Goal: Task Accomplishment & Management: Manage account settings

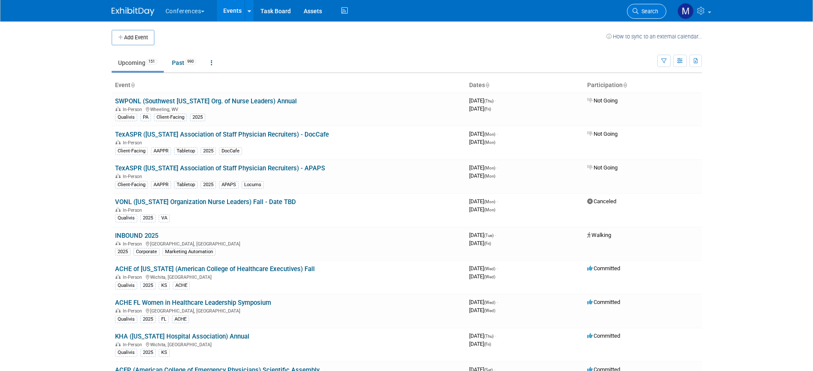
click at [648, 15] on link "Search" at bounding box center [646, 11] width 39 height 15
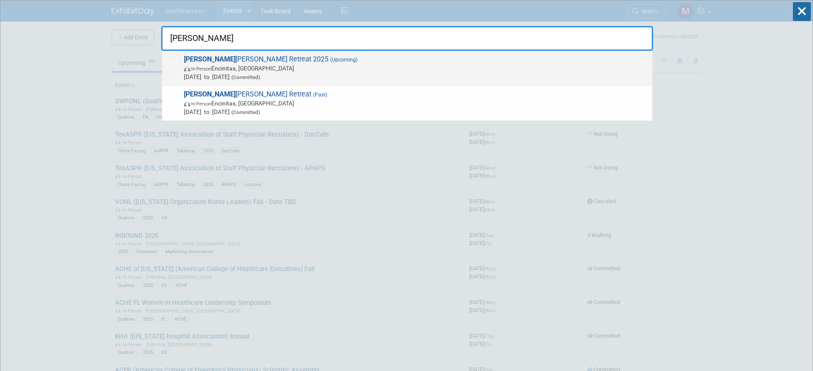
type input "aya i"
click at [287, 66] on span "In-Person Encinitas, CA" at bounding box center [416, 68] width 464 height 9
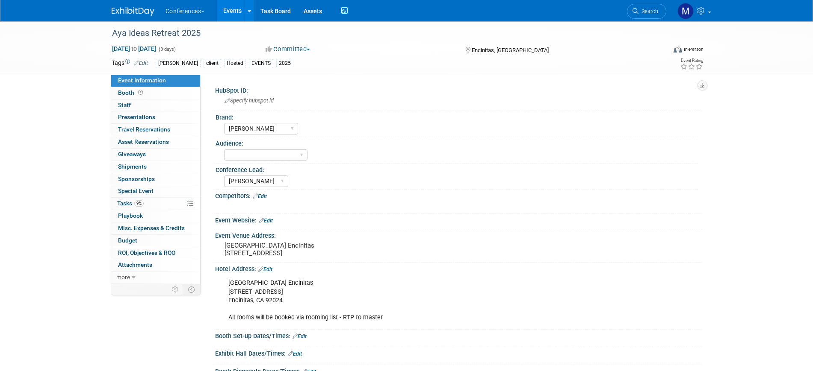
select select "[PERSON_NAME]"
select select "Stephanie"
click at [142, 204] on span "9%" at bounding box center [138, 203] width 9 height 6
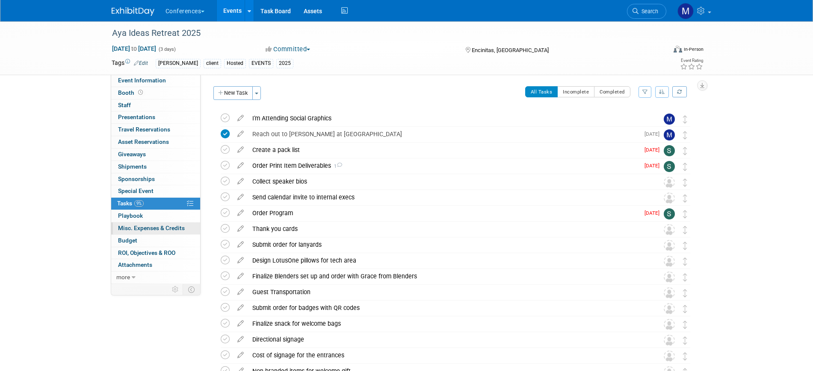
click at [141, 224] on link "0 Misc. Expenses & Credits 0" at bounding box center [155, 229] width 89 height 12
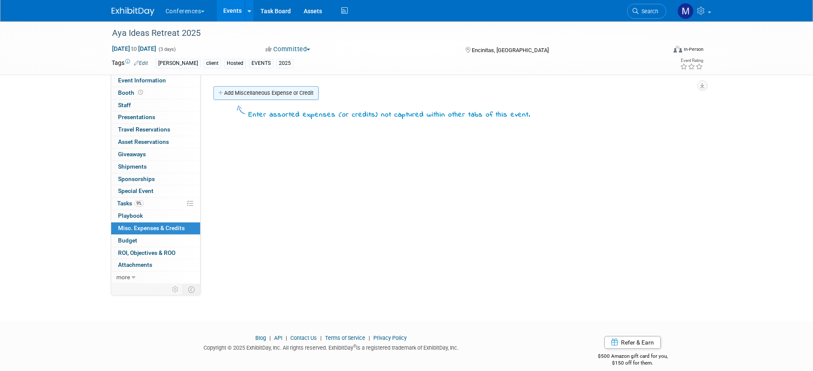
click at [239, 91] on link "Add Miscellaneous Expense or Credit" at bounding box center [265, 93] width 105 height 14
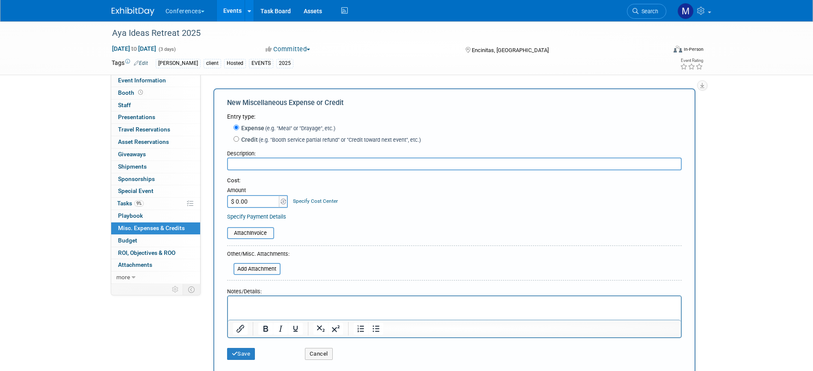
click at [246, 160] on input "text" at bounding box center [454, 164] width 454 height 13
paste input "Sand Cloud Towel for Aya Idea’s Welcome Gift"
type input "Sand Cloud Towel for Aya Idea’s Welcome Gift"
click at [253, 203] on input "$ 0.00" at bounding box center [253, 201] width 53 height 13
paste input "6,304.1"
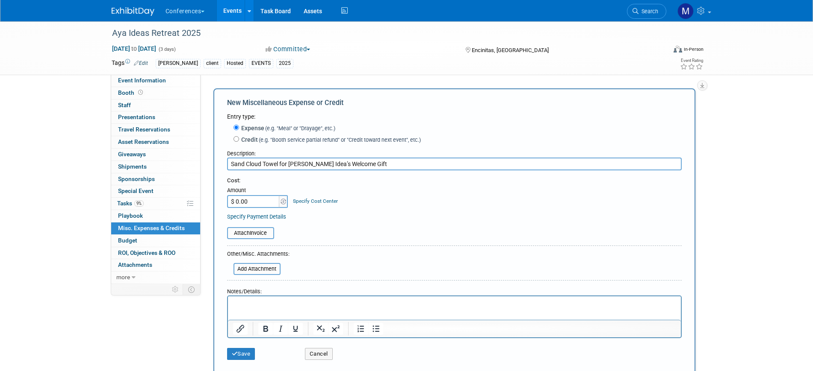
type input "$ 6,304.10"
click at [261, 236] on input "file" at bounding box center [222, 233] width 102 height 10
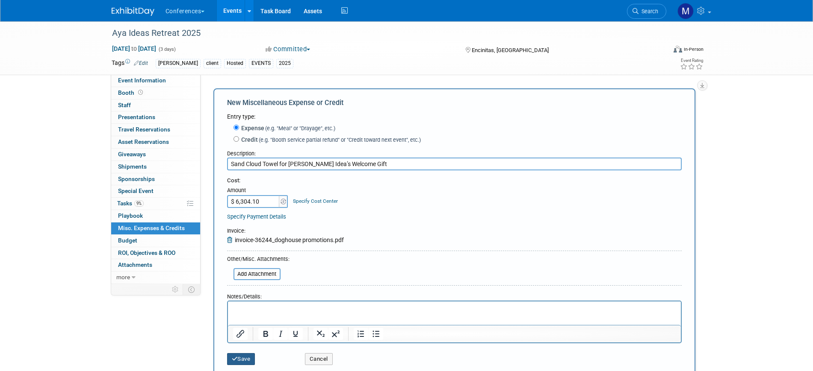
click at [248, 360] on button "Save" at bounding box center [241, 360] width 28 height 12
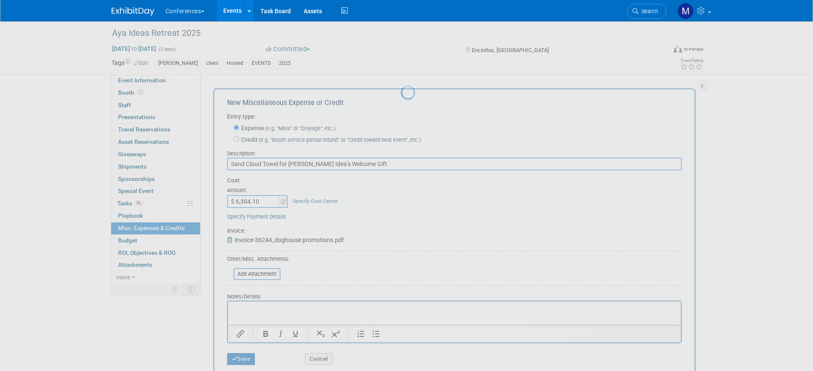
scroll to position [10, 0]
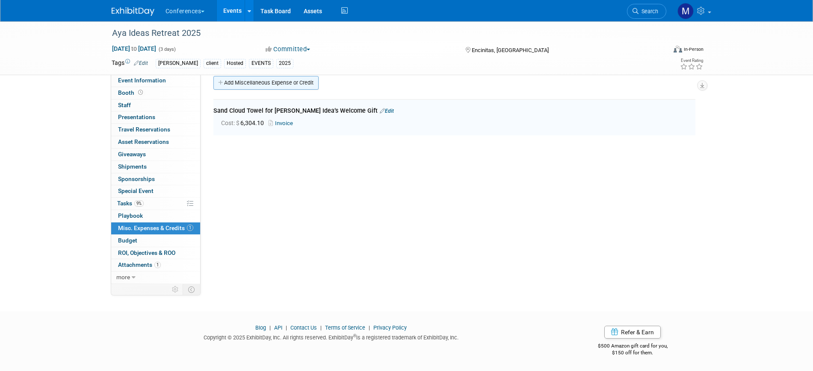
click at [254, 78] on link "Add Miscellaneous Expense or Credit" at bounding box center [265, 83] width 105 height 14
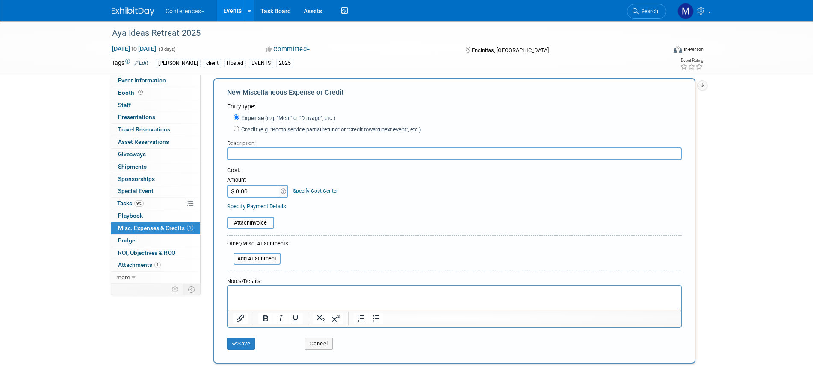
scroll to position [0, 0]
click at [254, 155] on input "text" at bounding box center [454, 153] width 454 height 13
type input "Protein Bars for Welcome Gift"
click at [247, 345] on button "Save" at bounding box center [241, 344] width 28 height 12
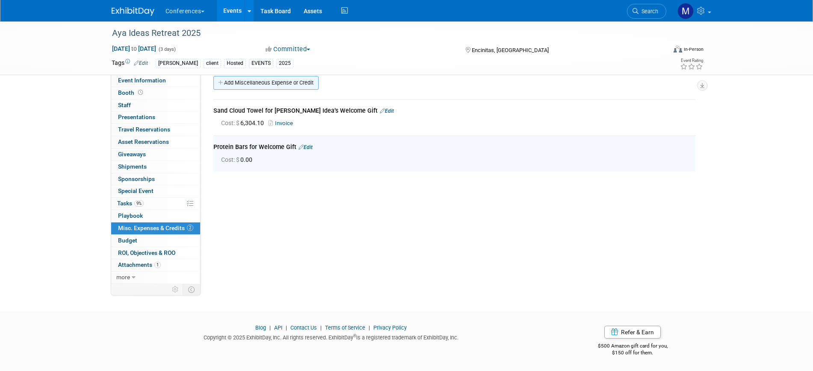
click at [250, 80] on link "Add Miscellaneous Expense or Credit" at bounding box center [265, 83] width 105 height 14
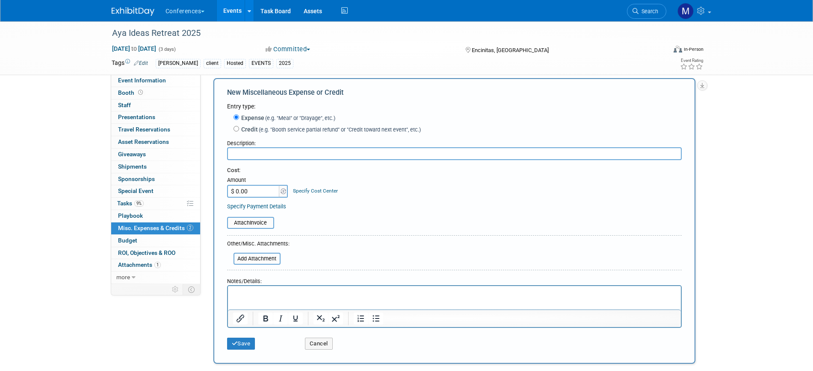
click at [256, 154] on input "text" at bounding box center [454, 153] width 454 height 13
type input "Blenders Eyewear"
click at [255, 349] on button "Save" at bounding box center [241, 344] width 28 height 12
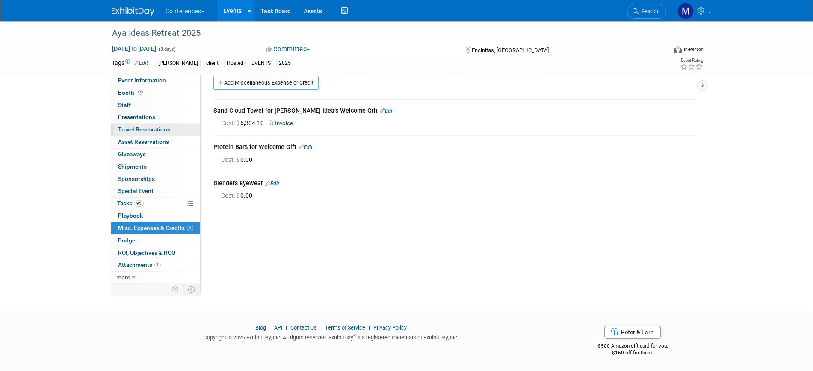
click at [144, 127] on span "Travel Reservations 0" at bounding box center [144, 129] width 52 height 7
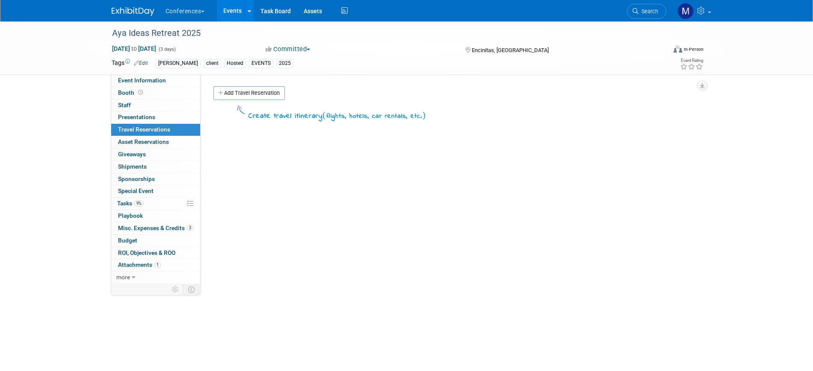
click at [148, 127] on span "Travel Reservations 0" at bounding box center [144, 129] width 52 height 7
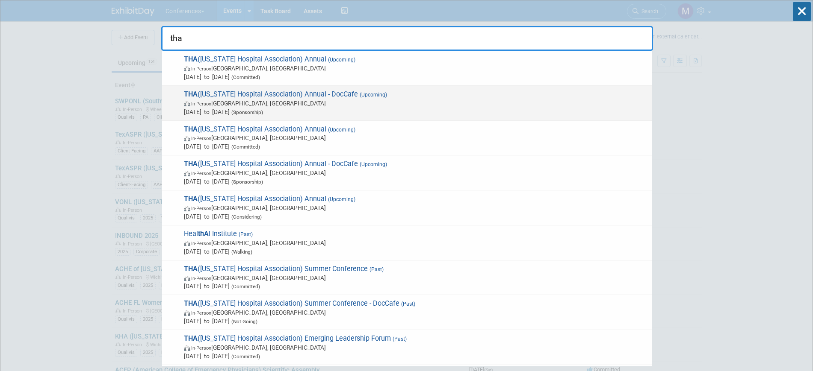
type input "tha"
click at [306, 105] on span "In-Person [GEOGRAPHIC_DATA], [GEOGRAPHIC_DATA]" at bounding box center [416, 103] width 464 height 9
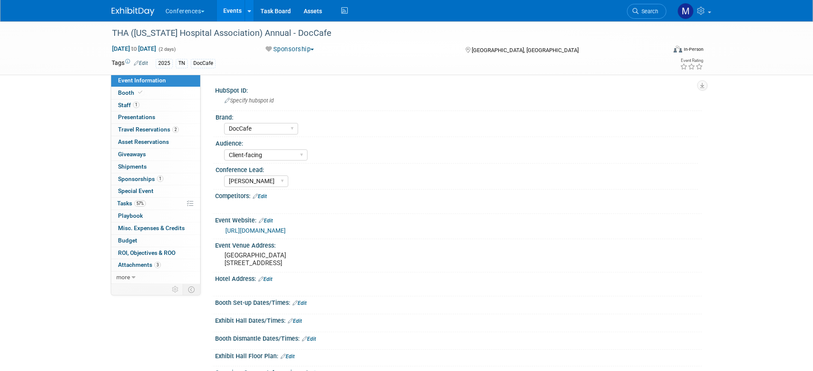
select select "DocCafe"
select select "Client-facing"
select select "Marygrace"
click at [144, 206] on span "57%" at bounding box center [140, 203] width 12 height 6
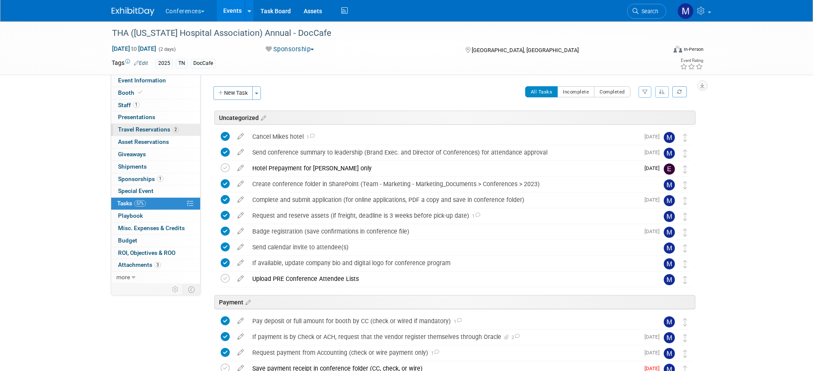
click at [139, 132] on span "Travel Reservations 2" at bounding box center [148, 129] width 61 height 7
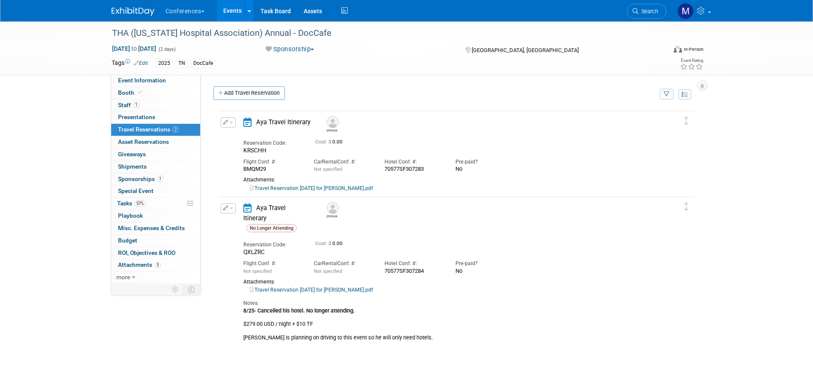
click at [229, 124] on button "button" at bounding box center [228, 123] width 15 height 10
click at [260, 137] on button "Edit Reservation" at bounding box center [257, 137] width 72 height 12
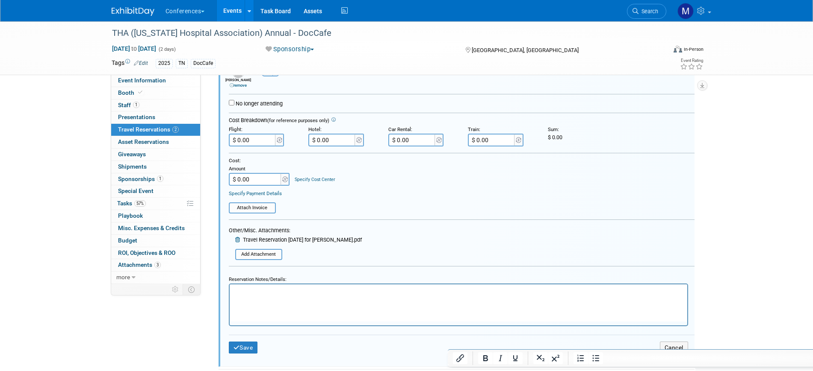
scroll to position [175, 0]
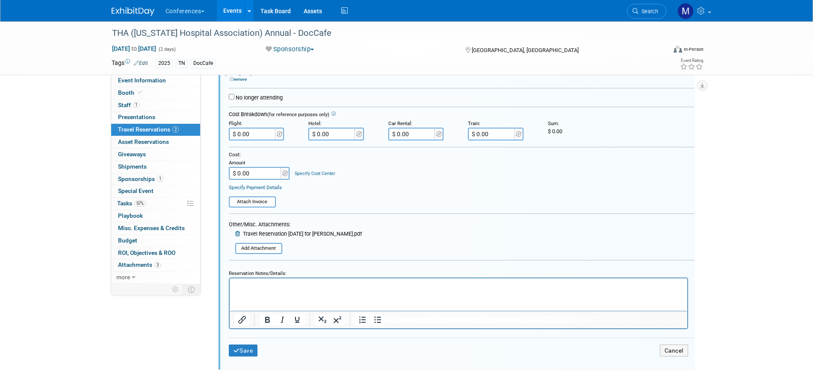
click at [327, 174] on link "Specify Cost Center" at bounding box center [315, 174] width 41 height 6
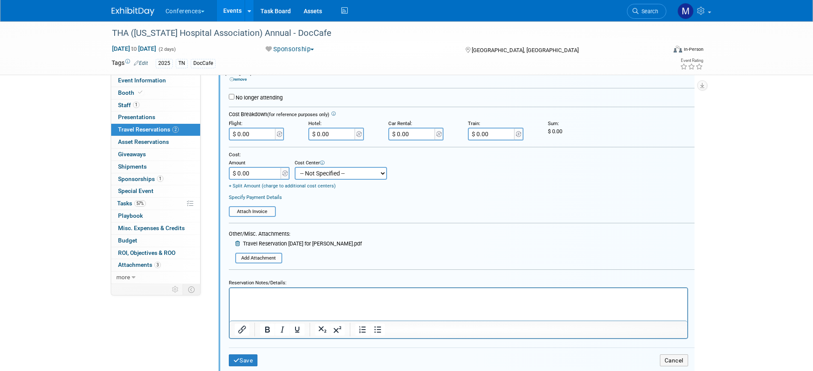
click at [329, 175] on select "-- Not Specified -- Aya Education Aya Healthcare Aya Locums Bespoke Corporate D…" at bounding box center [341, 173] width 92 height 13
click at [431, 216] on table "Attach Invoice" at bounding box center [462, 208] width 466 height 18
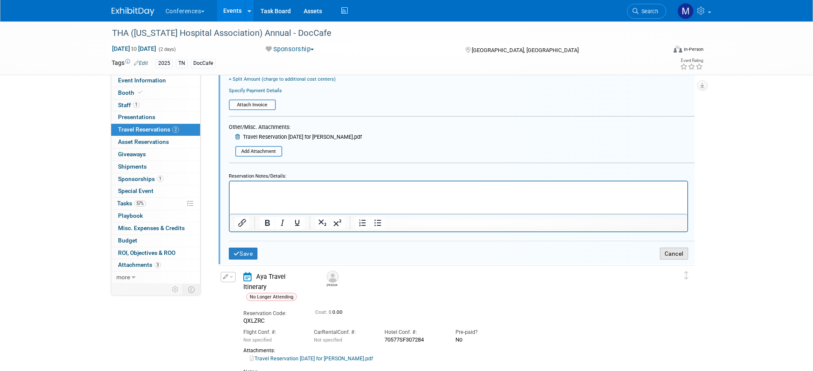
click at [664, 256] on button "Cancel" at bounding box center [674, 254] width 28 height 12
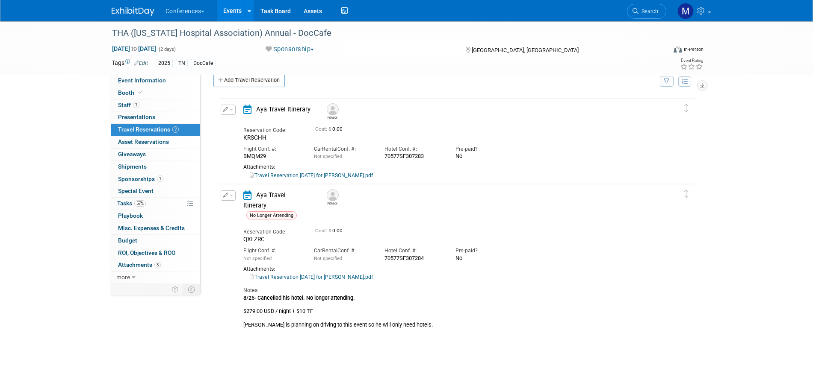
scroll to position [14, 0]
click at [140, 103] on link "1 Staff 1" at bounding box center [155, 106] width 89 height 12
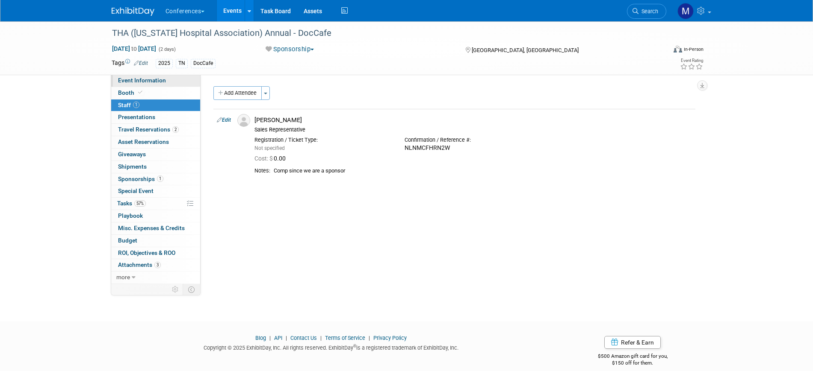
click at [161, 79] on span "Event Information" at bounding box center [142, 80] width 48 height 7
select select "DocCafe"
select select "Client-facing"
select select "[PERSON_NAME]"
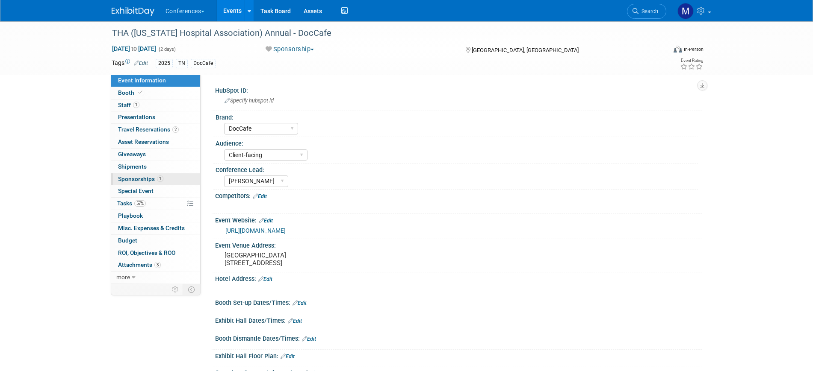
click at [144, 182] on span "Sponsorships 1" at bounding box center [140, 179] width 45 height 7
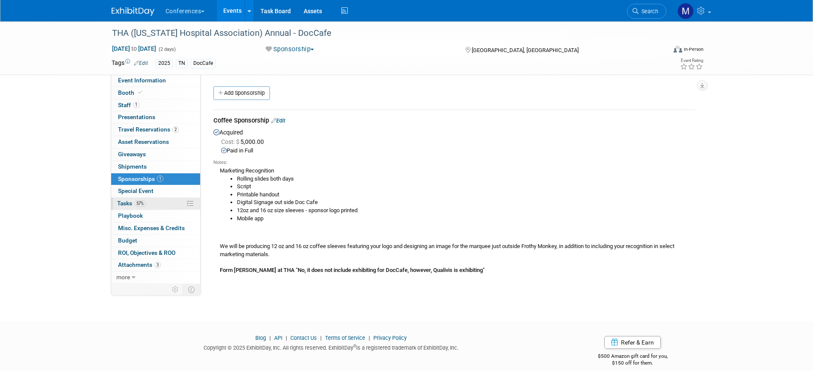
click at [152, 207] on link "57% Tasks 57%" at bounding box center [155, 204] width 89 height 12
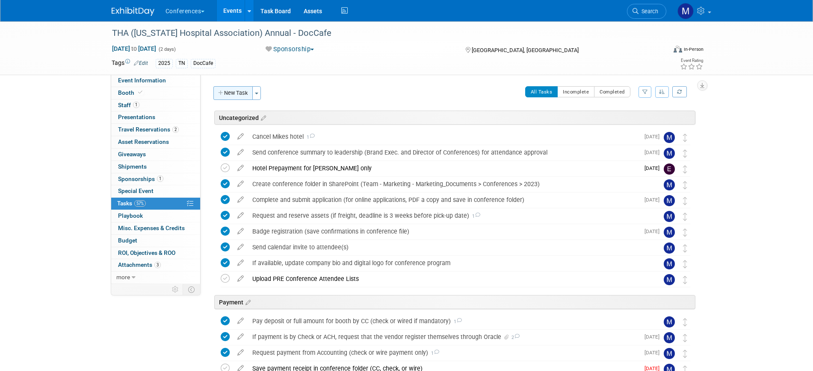
click at [234, 91] on button "New Task" at bounding box center [232, 93] width 39 height 14
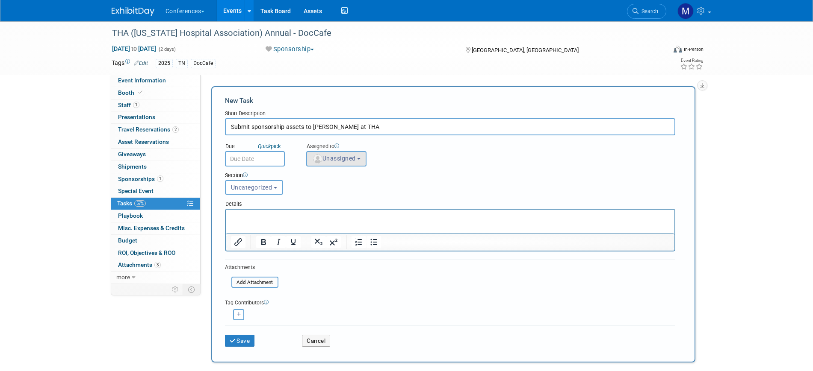
type input "Submit sponsorship assets to adrienne at THA"
click at [331, 160] on span "Unassigned" at bounding box center [334, 158] width 44 height 7
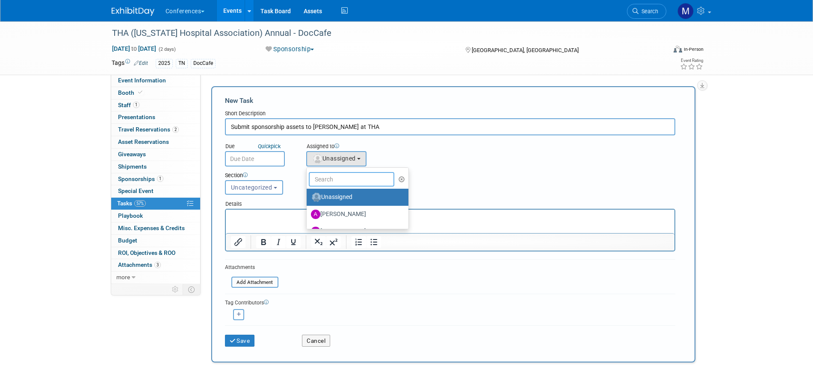
click at [341, 174] on input "text" at bounding box center [351, 179] width 85 height 15
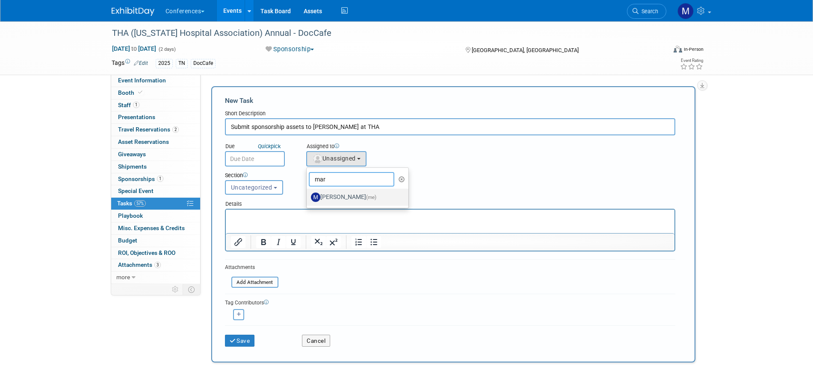
type input "mar"
click at [342, 197] on label "[PERSON_NAME] (me)" at bounding box center [355, 198] width 89 height 14
click at [308, 197] on input "[PERSON_NAME] (me)" at bounding box center [305, 197] width 6 height 6
select select "44aca64b-5a90-4919-a819-d2f91ad54103"
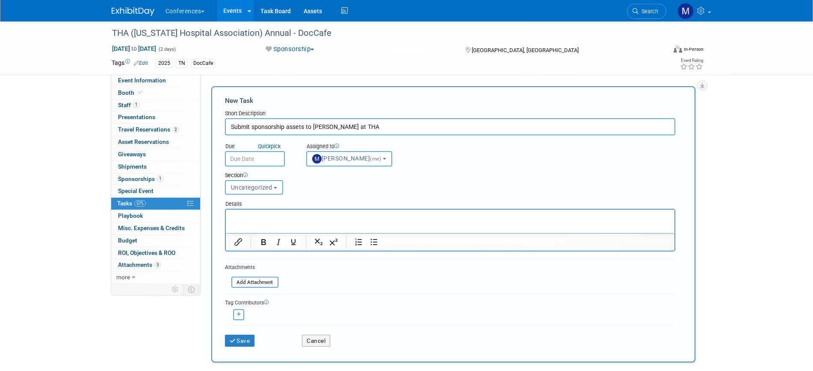
click at [264, 158] on input "text" at bounding box center [255, 158] width 60 height 15
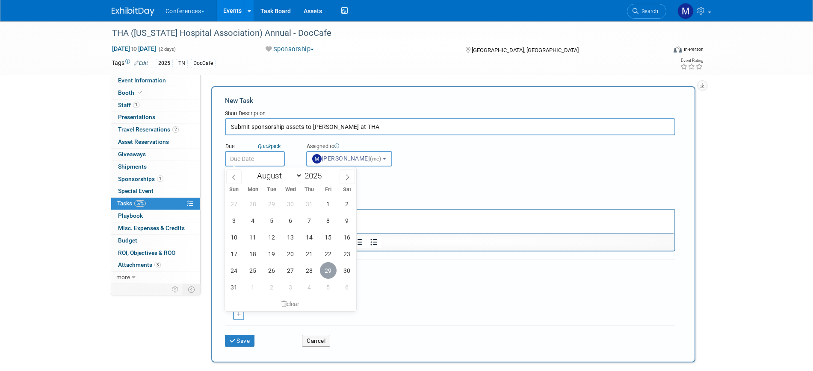
click at [335, 274] on span "29" at bounding box center [328, 270] width 17 height 17
type input "[DATE]"
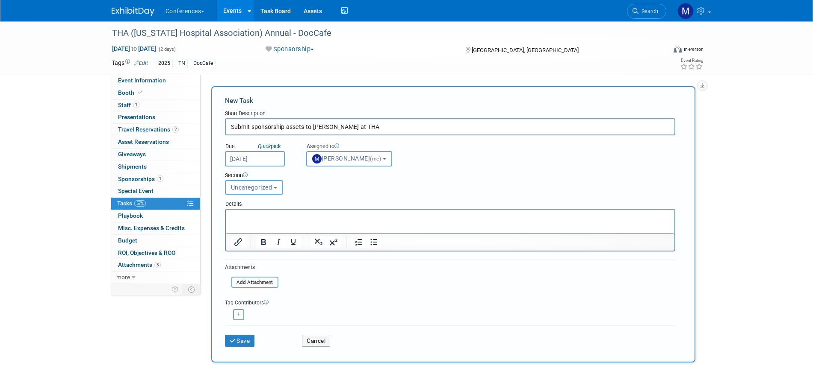
click at [262, 191] on button "Uncategorized" at bounding box center [254, 187] width 58 height 15
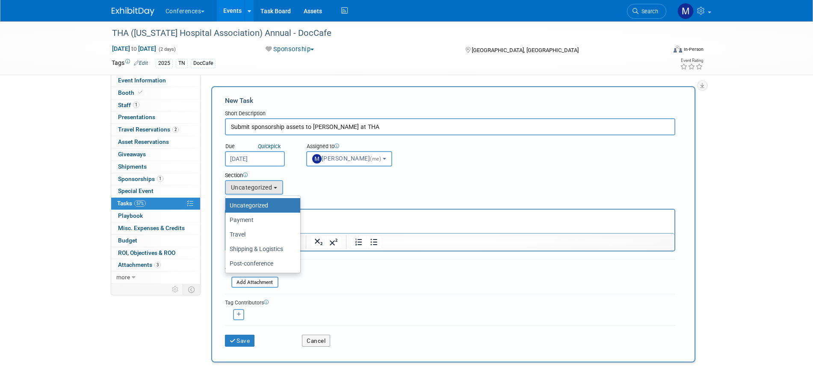
click at [411, 196] on div "Section Uncategorized Payment Travel Shipping & Logistics Post-conference Uncat…" at bounding box center [430, 182] width 424 height 30
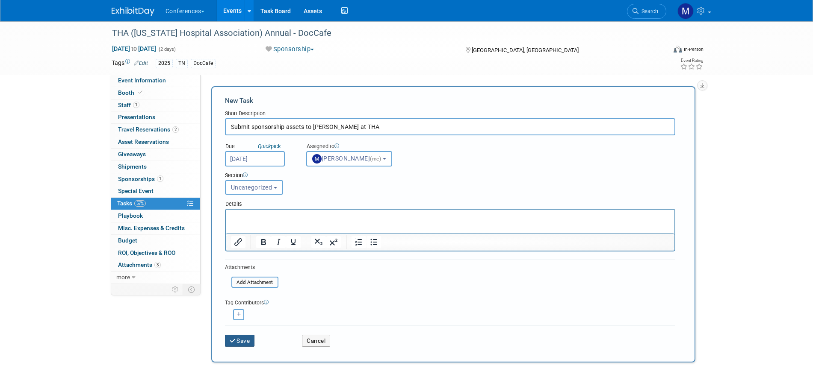
click at [249, 341] on button "Save" at bounding box center [240, 341] width 30 height 12
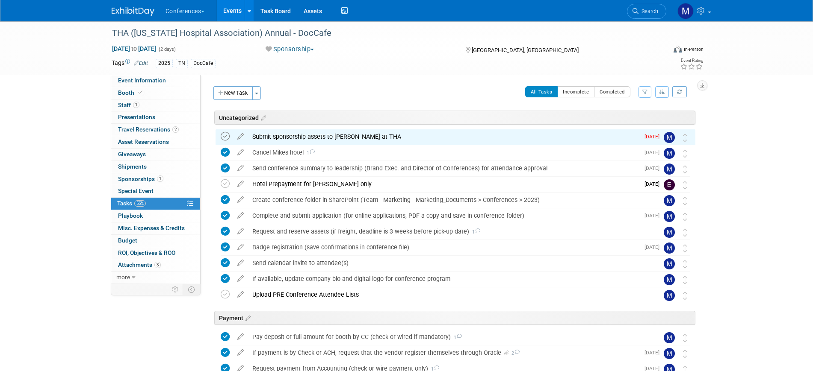
click at [226, 137] on icon at bounding box center [225, 136] width 9 height 9
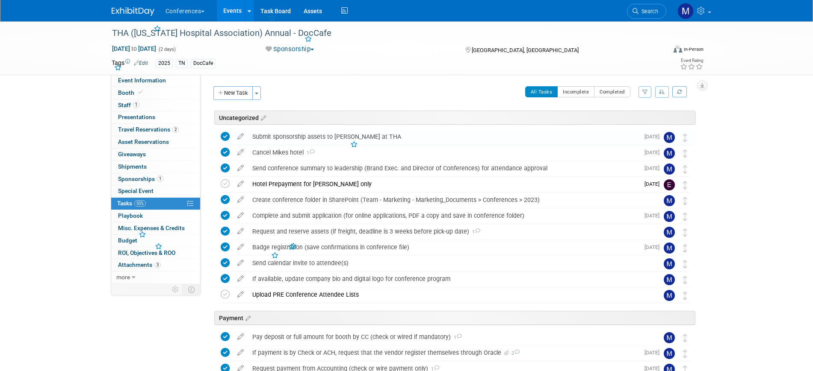
click at [285, 139] on div "Submit sponsorship assets to adrienne at THA" at bounding box center [443, 137] width 391 height 15
click at [292, 135] on div "Submit sponsorship assets to adrienne at THA" at bounding box center [443, 137] width 391 height 15
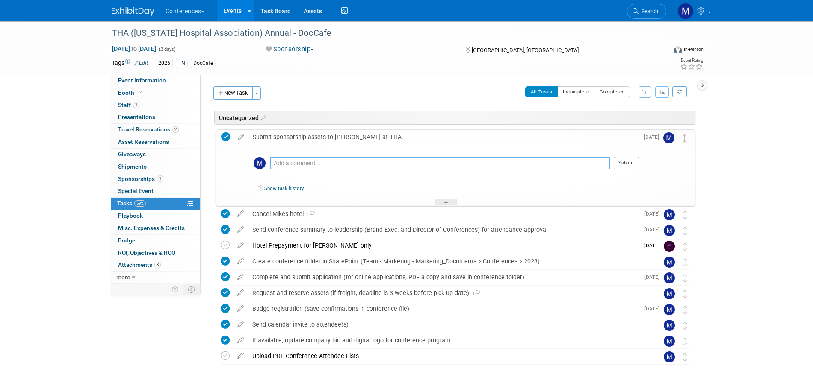
click at [287, 163] on textarea at bounding box center [440, 163] width 340 height 13
type textarea "E"
type textarea "Emailed her"
click at [637, 161] on button "Submit" at bounding box center [625, 163] width 25 height 13
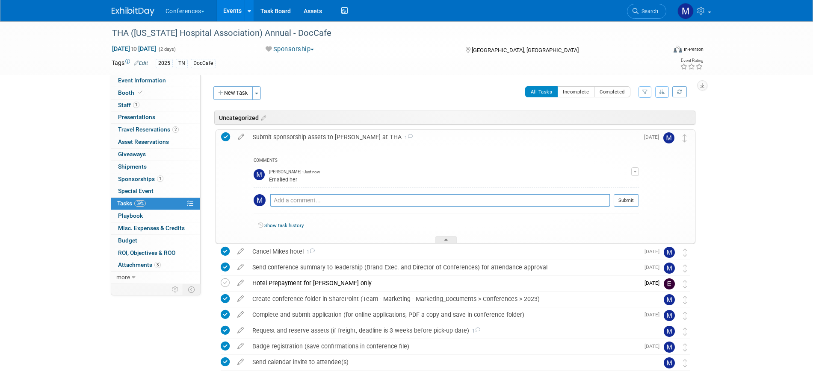
click at [312, 139] on div "Submit sponsorship assets to adrienne at THA 1" at bounding box center [443, 137] width 390 height 15
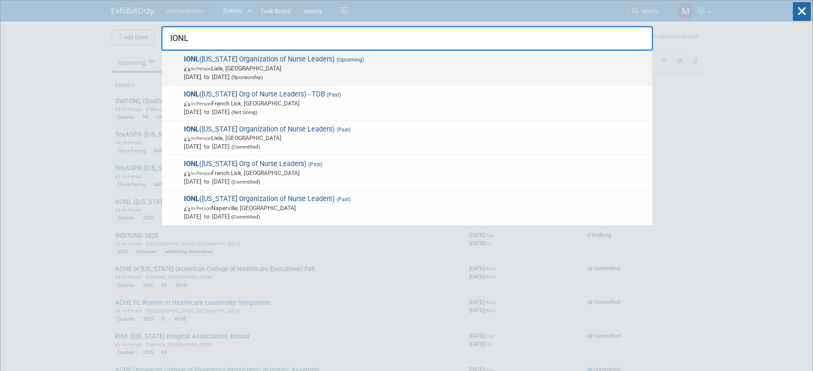
type input "IONL"
click at [308, 66] on span "In-Person Lisle, IL" at bounding box center [416, 68] width 464 height 9
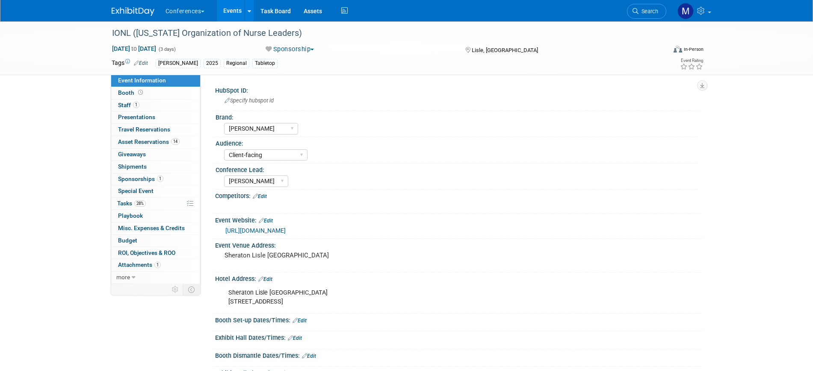
select select "[PERSON_NAME]"
select select "Client-facing"
select select "[PERSON_NAME]"
click at [168, 41] on div "IONL ([US_STATE] Organization of Nurse Leaders)" at bounding box center [384, 35] width 551 height 14
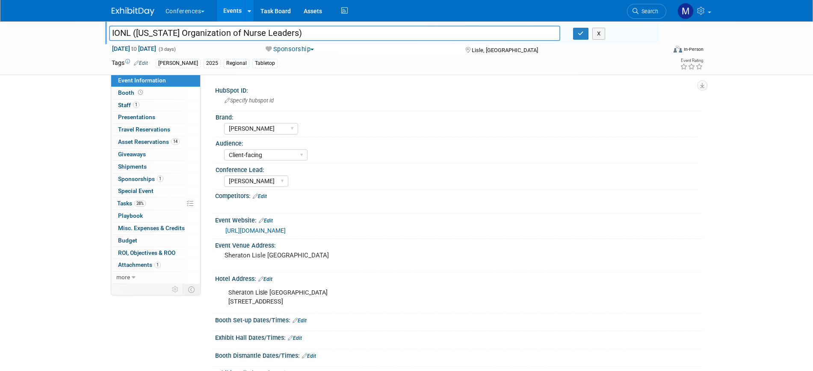
drag, startPoint x: 294, startPoint y: 34, endPoint x: 51, endPoint y: 18, distance: 243.3
click at [51, 18] on body "Conferences Explore: My Workspaces 2 Go to Workspace: Conferences Marketing Req…" at bounding box center [406, 185] width 813 height 371
drag, startPoint x: 148, startPoint y: 182, endPoint x: 165, endPoint y: 182, distance: 17.5
click at [148, 182] on span "Sponsorships 1" at bounding box center [140, 179] width 45 height 7
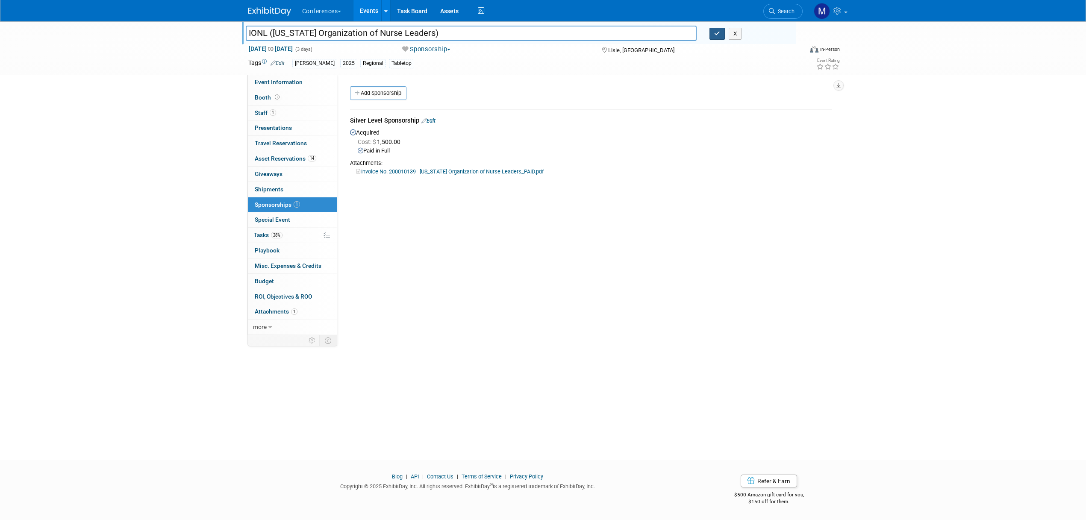
click at [720, 36] on icon "button" at bounding box center [717, 34] width 6 height 6
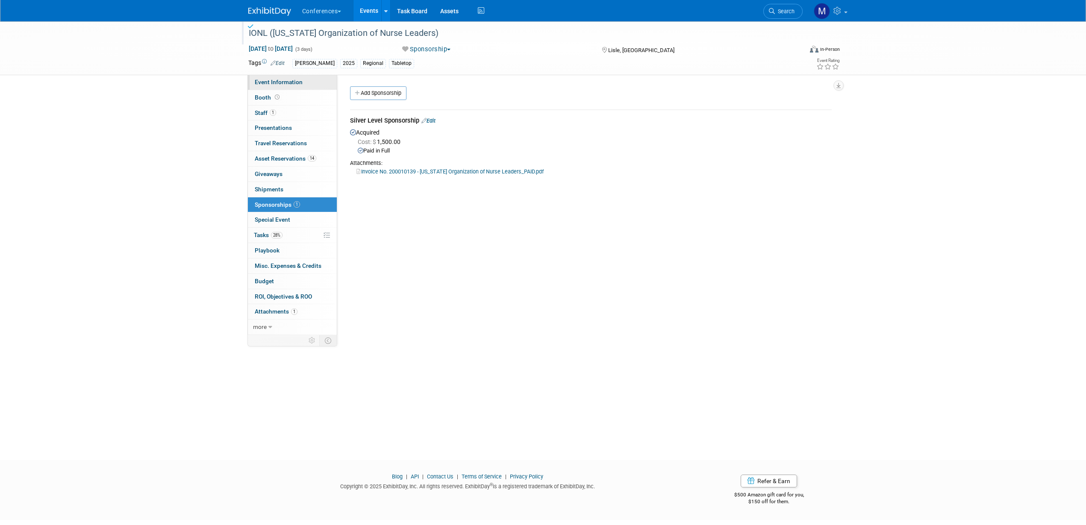
click at [300, 85] on span "Event Information" at bounding box center [279, 82] width 48 height 7
select select "[PERSON_NAME]"
select select "Client-facing"
select select "[PERSON_NAME]"
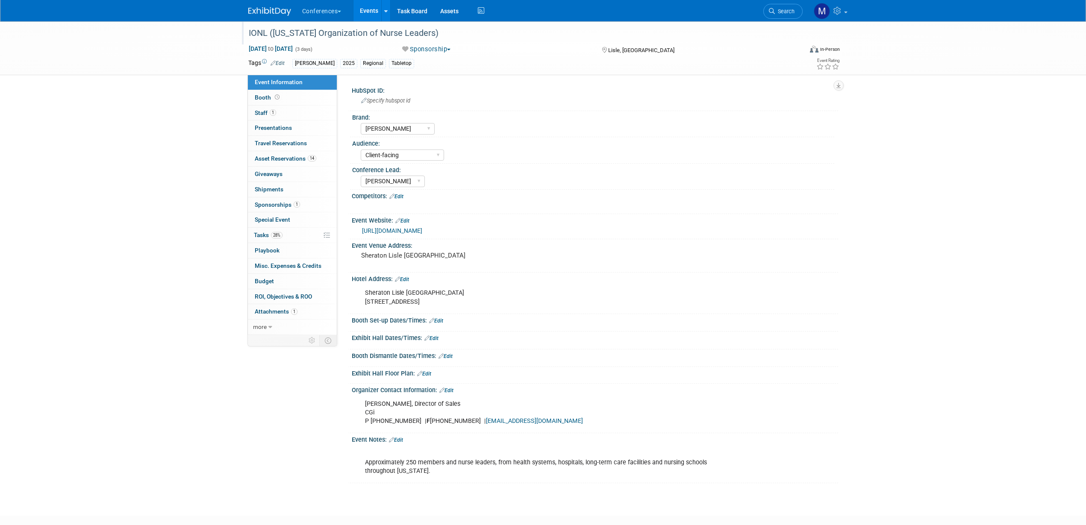
click at [440, 50] on button "Sponsorship" at bounding box center [426, 49] width 55 height 9
click at [439, 123] on link "Canceled" at bounding box center [434, 123] width 68 height 12
click at [402, 371] on link "Edit" at bounding box center [396, 440] width 14 height 6
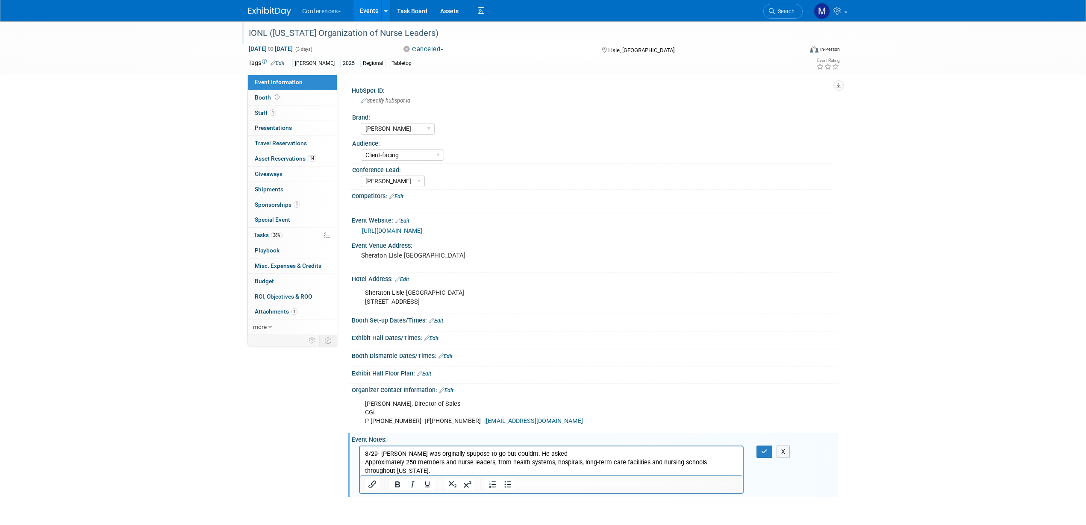
click at [457, 371] on p "8/29- Rich Gaston was orginally spupose to go but couldnt. He asked Approximate…" at bounding box center [552, 463] width 374 height 26
drag, startPoint x: 477, startPoint y: 457, endPoint x: 648, endPoint y: 454, distance: 171.0
click at [648, 371] on p "8/29- Rich Gaston was orginally suppose to go but couldnt. He asked Approximate…" at bounding box center [552, 463] width 374 height 26
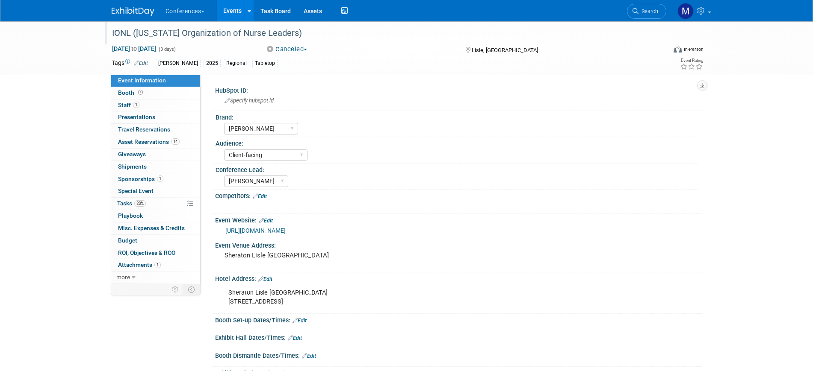
click at [295, 35] on div "IONL (Illinois Organization of Nurse Leaders)" at bounding box center [381, 33] width 544 height 15
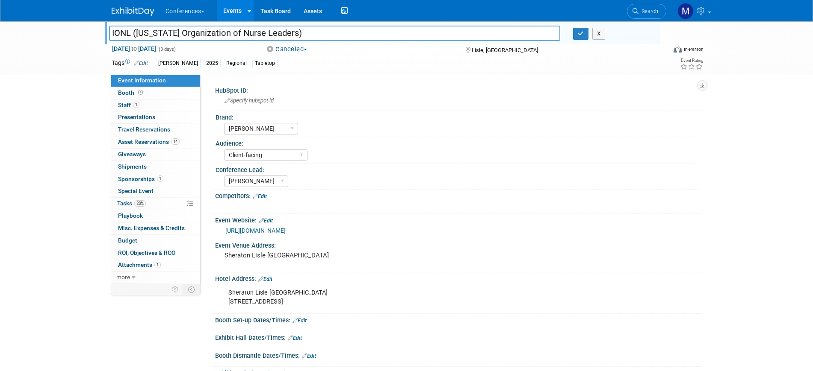
click at [293, 45] on button "Canceled" at bounding box center [286, 49] width 48 height 9
click at [310, 62] on link "Committed" at bounding box center [297, 63] width 68 height 12
click at [337, 41] on div "IONL (Illinois Organization of Nurse Leaders) IONL (Illinois Organization of Nu…" at bounding box center [382, 32] width 554 height 23
click at [316, 50] on button "Committed" at bounding box center [288, 49] width 53 height 9
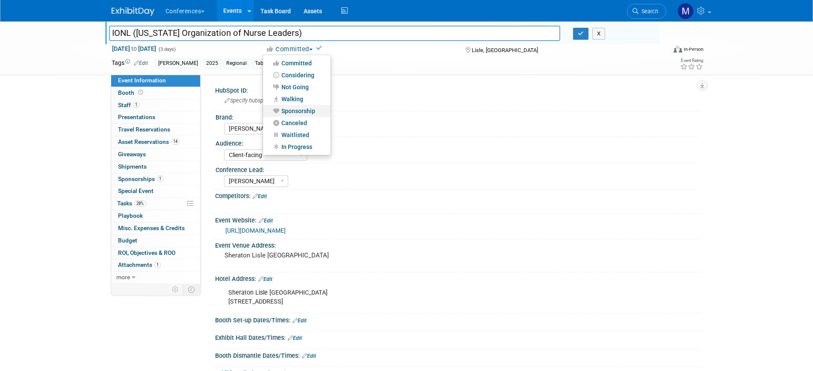
click at [300, 109] on link "Sponsorship" at bounding box center [297, 111] width 68 height 12
drag, startPoint x: 296, startPoint y: 34, endPoint x: 39, endPoint y: 29, distance: 256.5
click at [39, 29] on div "IONL (Illinois Organization of Nurse Leaders) IONL (Illinois Organization of Nu…" at bounding box center [406, 48] width 813 height 54
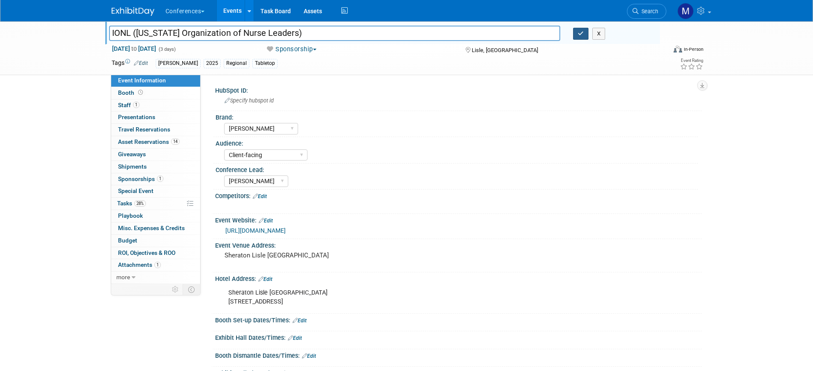
click at [576, 34] on button "button" at bounding box center [580, 34] width 15 height 12
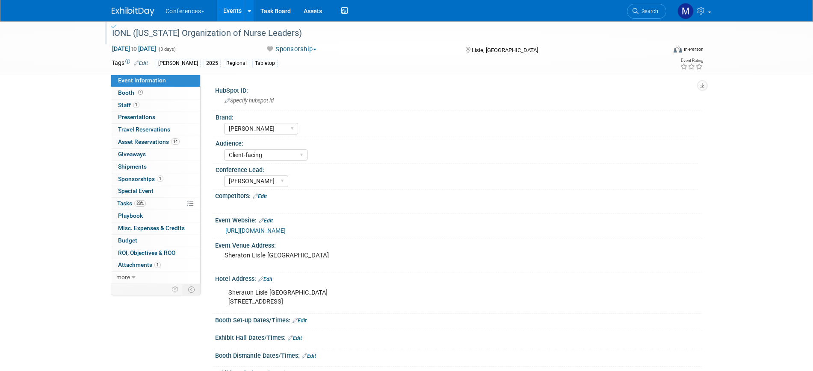
click at [314, 226] on div "https://www.ionl.org/page/conferences" at bounding box center [460, 231] width 470 height 10
click at [286, 231] on link "https://www.ionl.org/page/conferences" at bounding box center [255, 230] width 60 height 7
click at [272, 231] on link "https://www.ionl.org/page/conferences" at bounding box center [255, 230] width 60 height 7
click at [153, 177] on span "Sponsorships 1" at bounding box center [140, 179] width 45 height 7
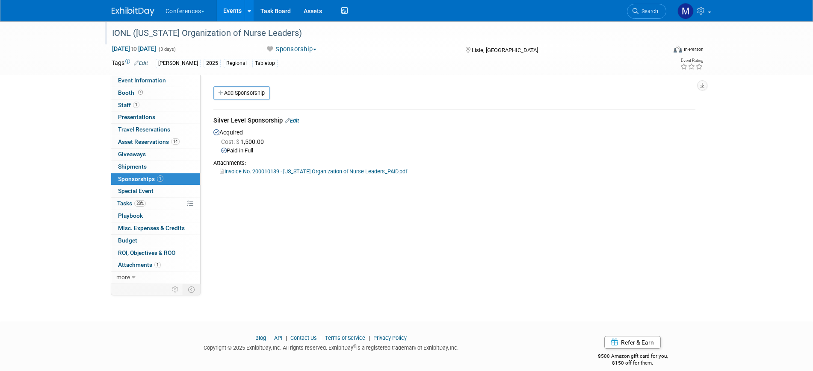
click at [261, 173] on link "Invoice No. 200010139 - Illinois Organization of Nurse Leaders_PAID.pdf" at bounding box center [313, 171] width 187 height 6
click at [150, 131] on span "Travel Reservations 0" at bounding box center [144, 129] width 52 height 7
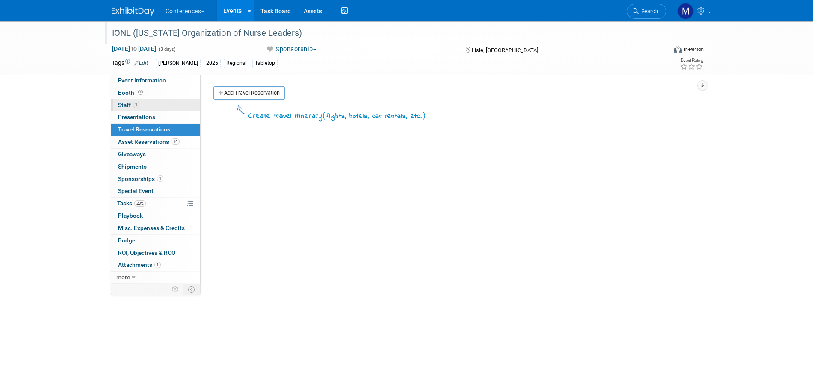
click at [147, 102] on link "1 Staff 1" at bounding box center [155, 106] width 89 height 12
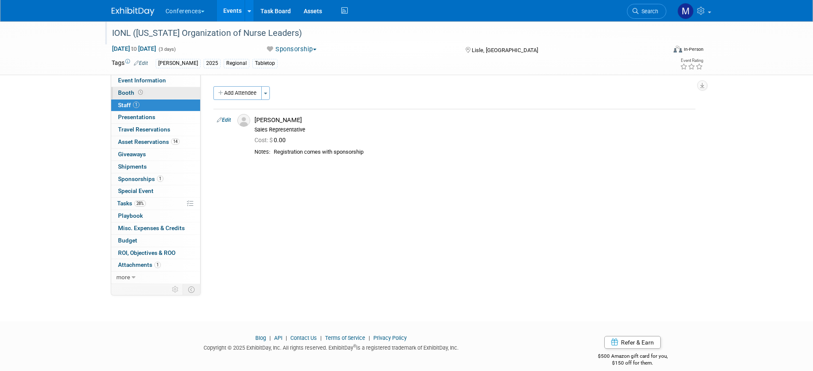
click at [154, 91] on link "Booth" at bounding box center [155, 93] width 89 height 12
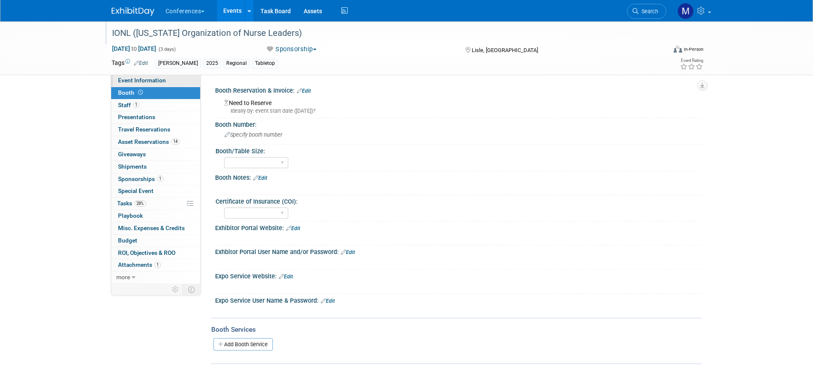
click at [155, 83] on span "Event Information" at bounding box center [142, 80] width 48 height 7
select select "[PERSON_NAME]"
select select "Client-facing"
select select "[PERSON_NAME]"
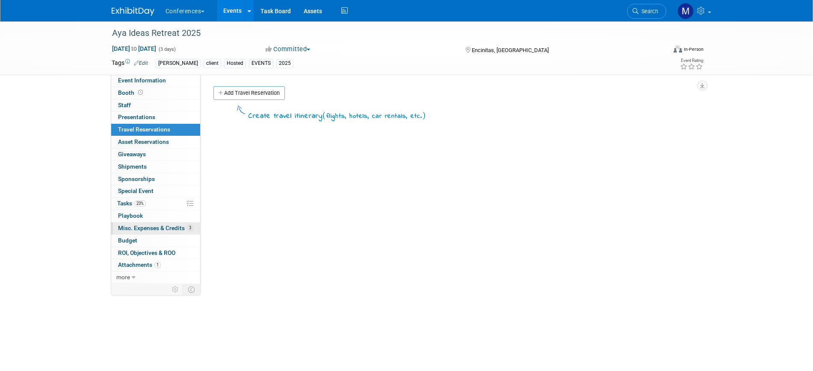
click at [141, 225] on span "Misc. Expenses & Credits 3" at bounding box center [155, 228] width 75 height 7
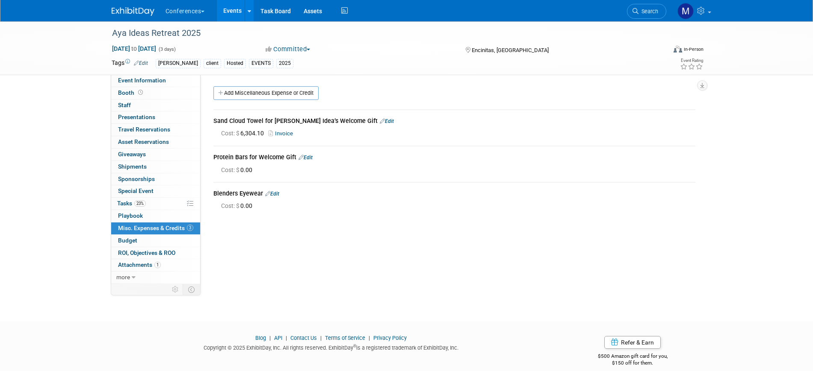
click at [310, 158] on link "Edit" at bounding box center [305, 158] width 14 height 6
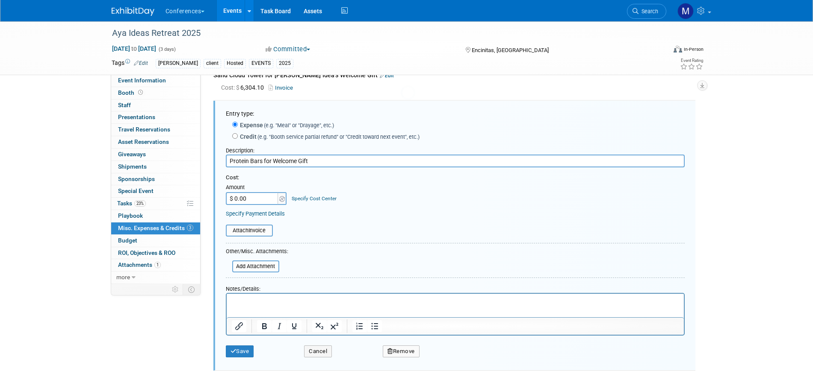
scroll to position [49, 0]
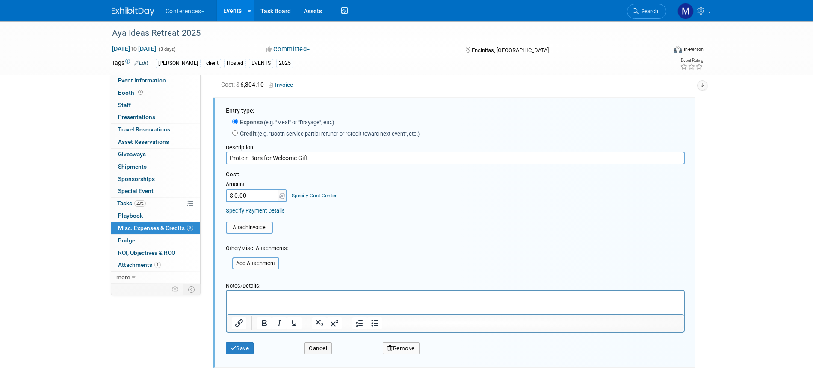
click at [247, 197] on input "$ 0.00" at bounding box center [252, 195] width 53 height 13
paste input "230.94"
type input "$ 230.94"
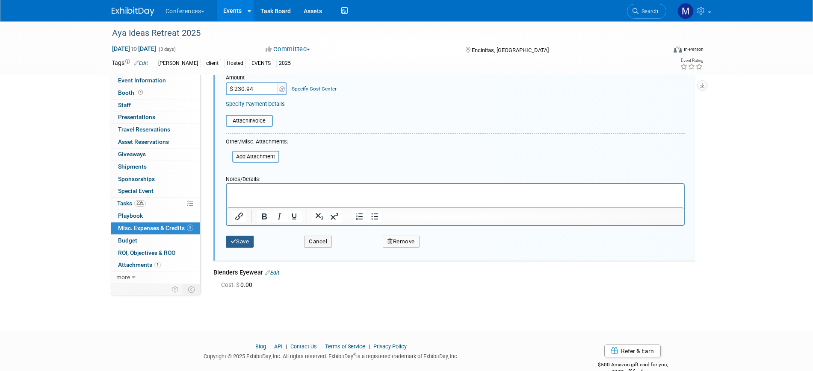
click at [248, 242] on button "Save" at bounding box center [240, 242] width 28 height 12
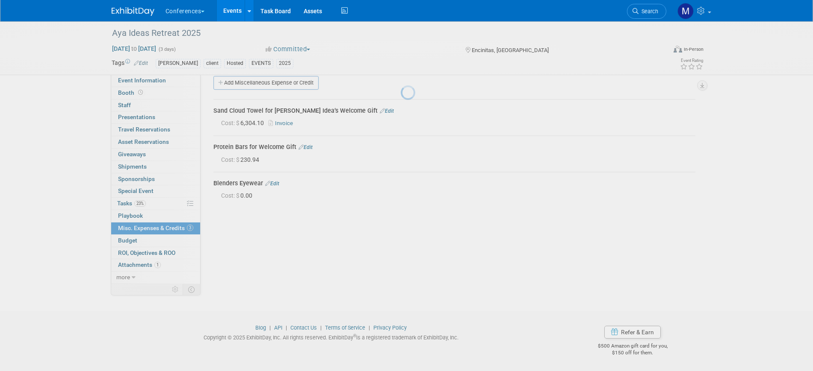
scroll to position [10, 0]
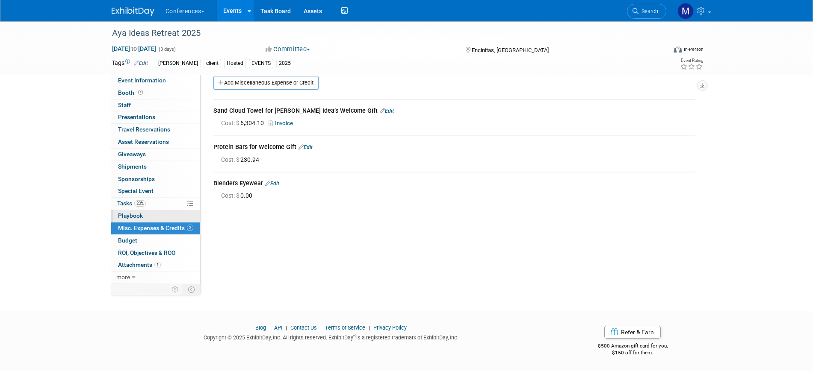
click at [146, 212] on link "0 Playbook 0" at bounding box center [155, 216] width 89 height 12
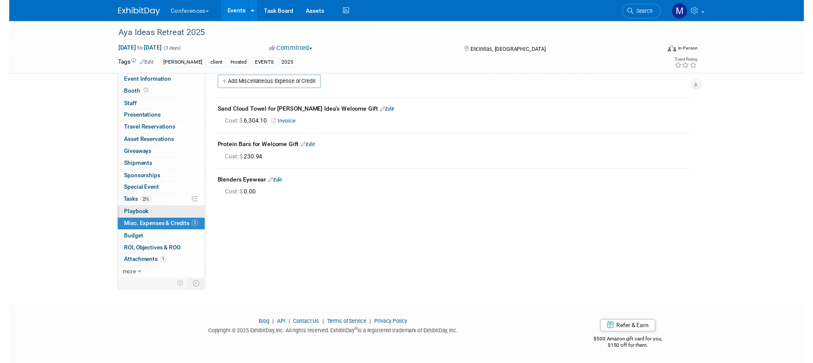
scroll to position [0, 0]
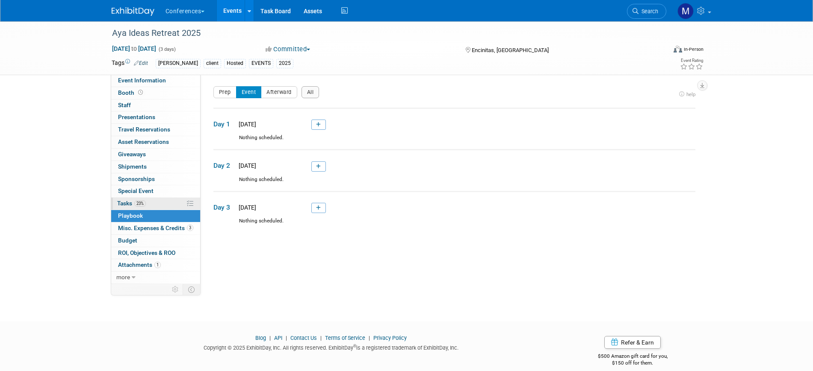
click at [144, 205] on span "23%" at bounding box center [140, 203] width 12 height 6
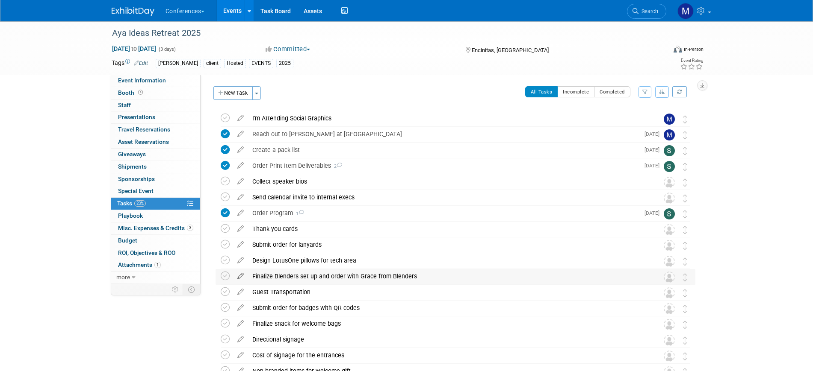
click at [236, 276] on icon at bounding box center [240, 274] width 15 height 11
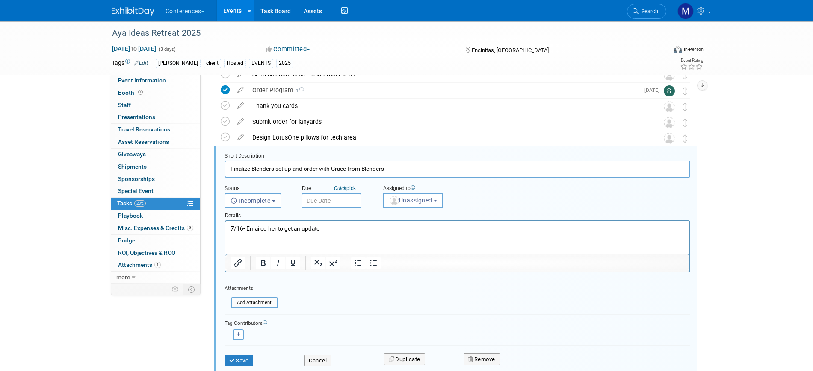
scroll to position [144, 0]
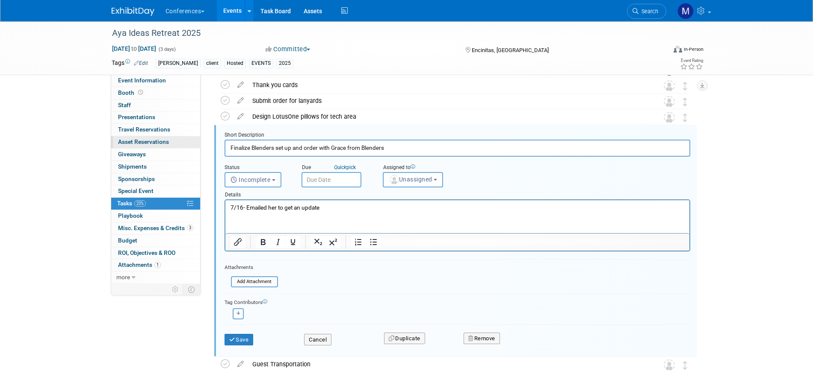
drag, startPoint x: 251, startPoint y: 147, endPoint x: 188, endPoint y: 146, distance: 62.8
click at [188, 146] on div "Event Information Event Info Booth Booth 0 Staff 0 Staff 0 Presentations 0 Pres…" at bounding box center [406, 221] width 603 height 689
click at [317, 208] on p "7/16- Emailed her to get an update" at bounding box center [457, 208] width 454 height 8
click at [305, 205] on p "7/16- Emailed her to get an update" at bounding box center [457, 208] width 454 height 8
drag, startPoint x: 335, startPoint y: 209, endPoint x: 204, endPoint y: 195, distance: 131.1
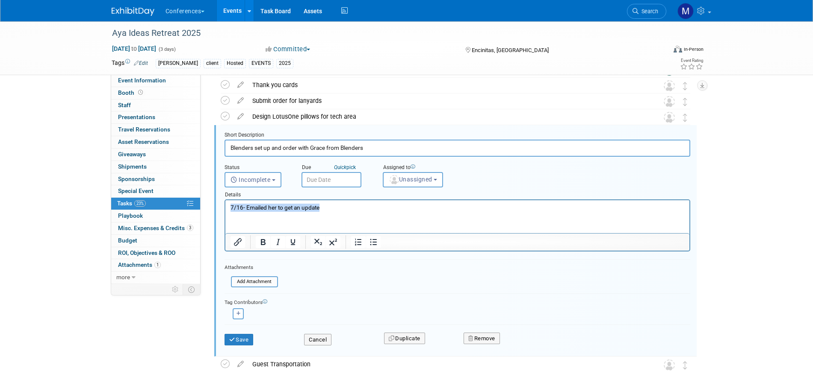
click at [225, 200] on html "7/16- Emailed her to get an update" at bounding box center [457, 206] width 464 height 12
drag, startPoint x: 256, startPoint y: 150, endPoint x: 413, endPoint y: 147, distance: 156.9
click at [412, 147] on input "Blenders set up and order with Grace from Blenders" at bounding box center [457, 148] width 466 height 17
type input "Blenders pick up"
click at [398, 182] on span "Unassigned" at bounding box center [411, 179] width 44 height 7
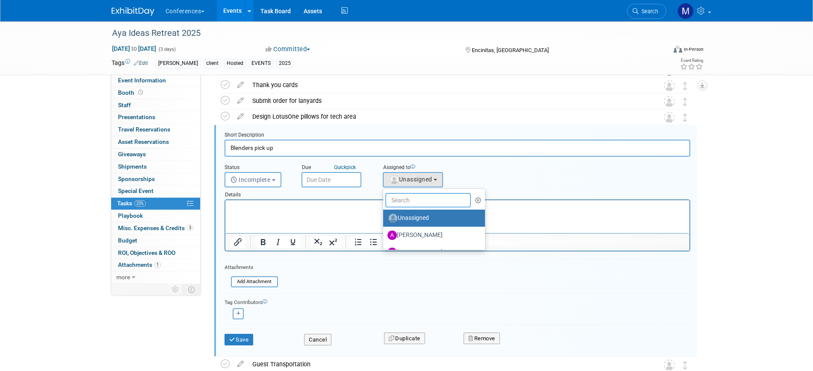
click at [403, 195] on input "text" at bounding box center [427, 200] width 85 height 15
type input "mar"
click at [420, 218] on label "[PERSON_NAME] (me)" at bounding box center [431, 219] width 89 height 14
click at [384, 218] on input "[PERSON_NAME] (me)" at bounding box center [382, 218] width 6 height 6
select select "44aca64b-5a90-4919-a819-d2f91ad54103"
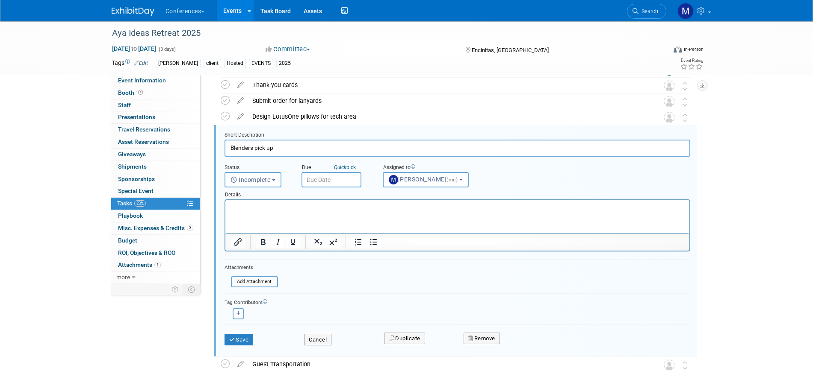
click at [339, 180] on input "text" at bounding box center [331, 179] width 60 height 15
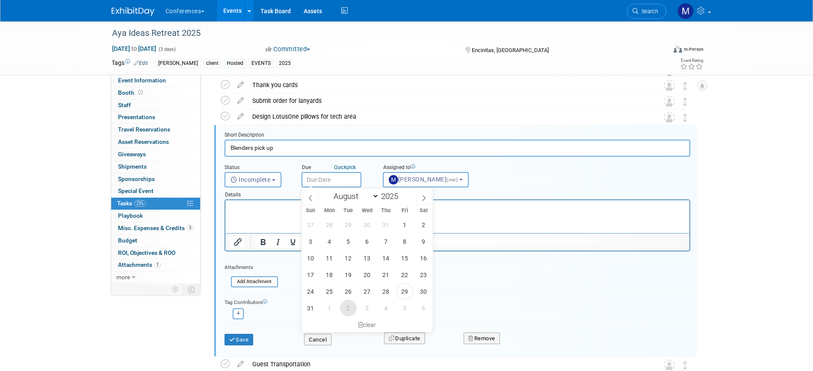
click at [346, 309] on span "2" at bounding box center [348, 308] width 17 height 17
type input "[DATE]"
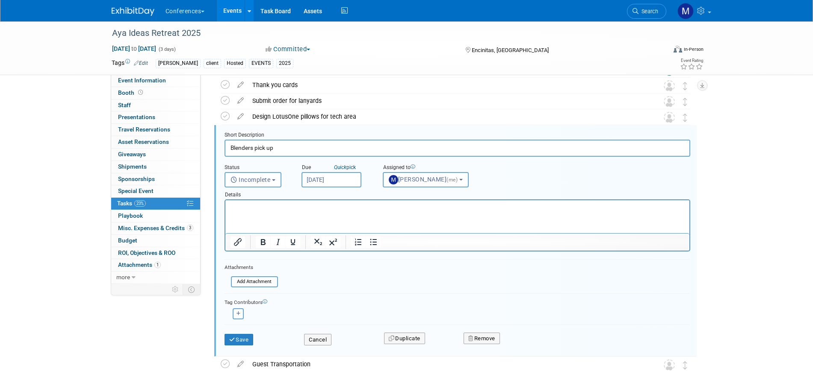
click at [251, 333] on div "Save" at bounding box center [258, 338] width 80 height 18
click at [246, 339] on button "Save" at bounding box center [238, 340] width 29 height 12
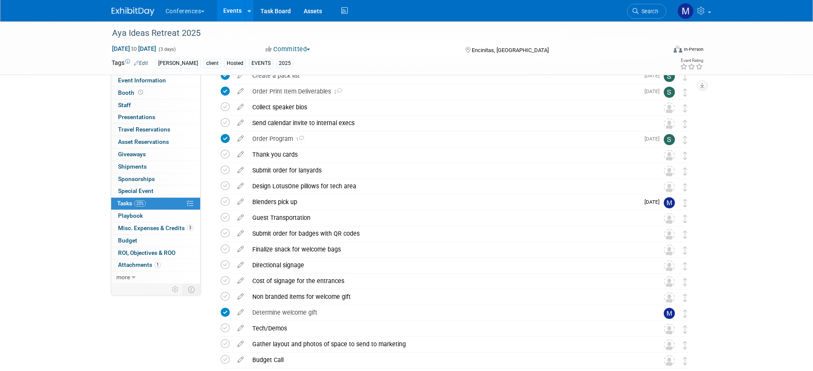
scroll to position [0, 0]
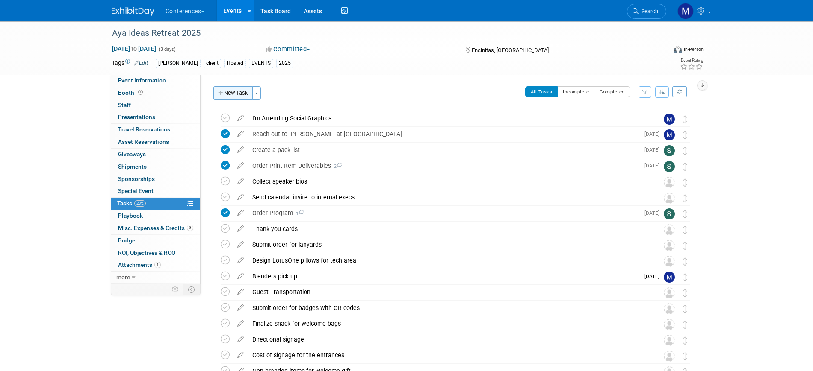
click at [244, 96] on button "New Task" at bounding box center [232, 93] width 39 height 14
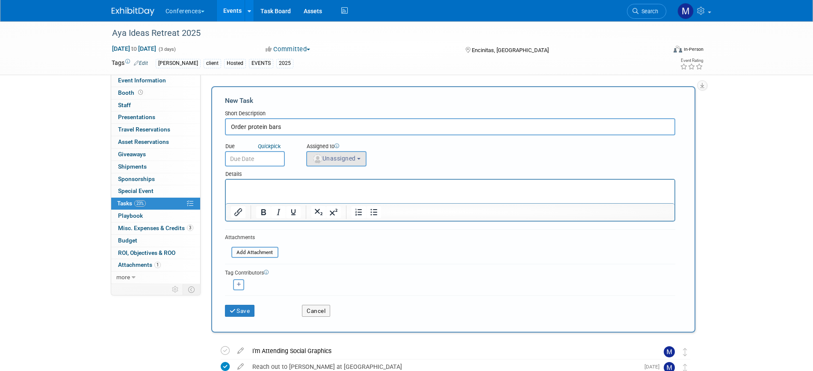
type input "Order protein bars"
click at [332, 162] on button "Unassigned" at bounding box center [336, 158] width 61 height 15
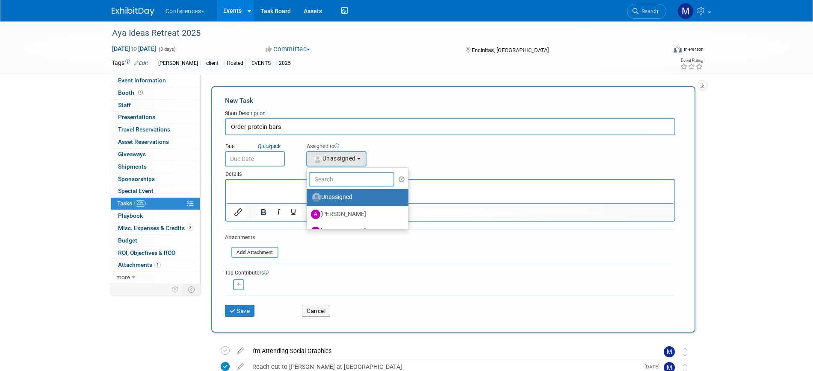
click at [336, 182] on input "text" at bounding box center [351, 179] width 85 height 15
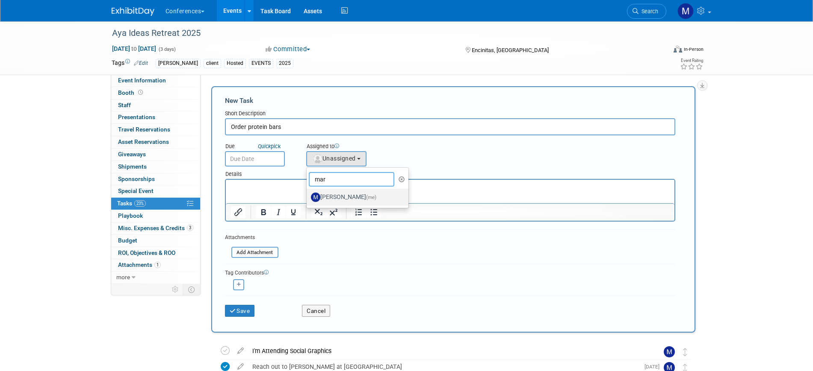
type input "mar"
click at [344, 195] on label "[PERSON_NAME] (me)" at bounding box center [355, 198] width 89 height 14
click at [308, 195] on input "[PERSON_NAME] (me)" at bounding box center [305, 197] width 6 height 6
select select "44aca64b-5a90-4919-a819-d2f91ad54103"
click at [262, 159] on input "text" at bounding box center [255, 158] width 60 height 15
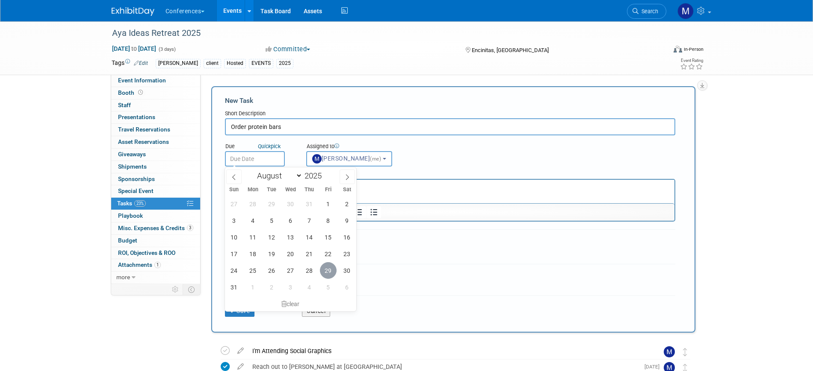
click at [330, 271] on span "29" at bounding box center [328, 270] width 17 height 17
type input "[DATE]"
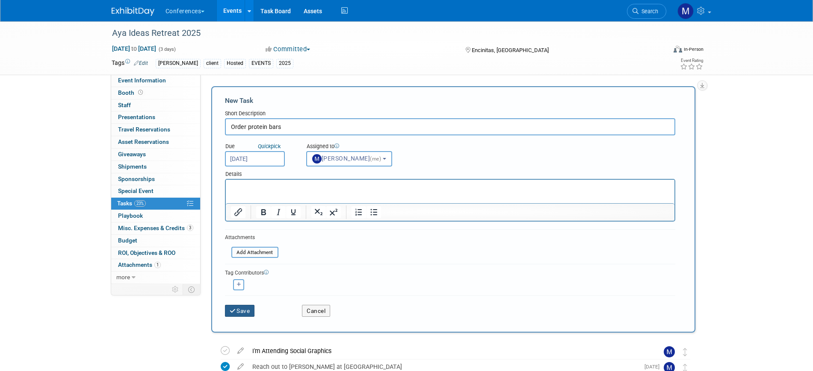
click at [245, 313] on button "Save" at bounding box center [240, 311] width 30 height 12
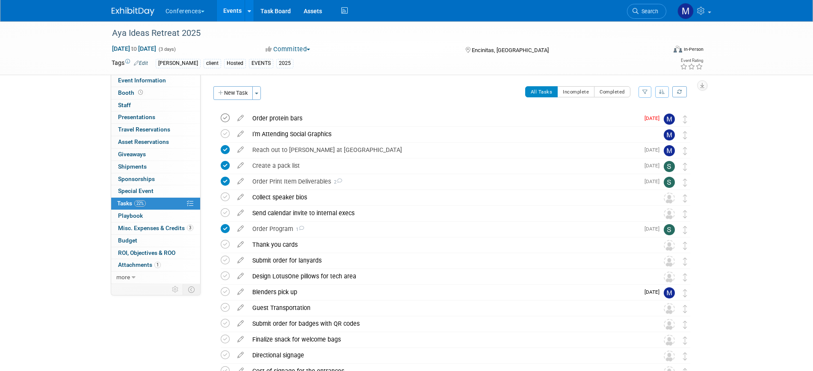
click at [225, 117] on icon at bounding box center [225, 118] width 9 height 9
click at [153, 224] on link "3 Misc. Expenses & Credits 3" at bounding box center [155, 229] width 89 height 12
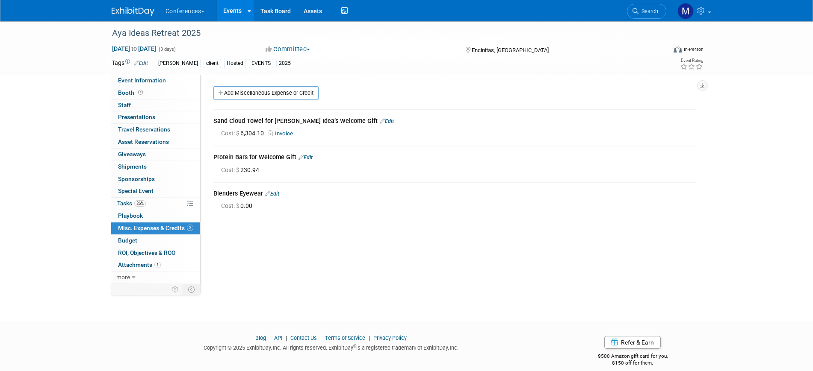
click at [309, 158] on link "Edit" at bounding box center [305, 158] width 14 height 6
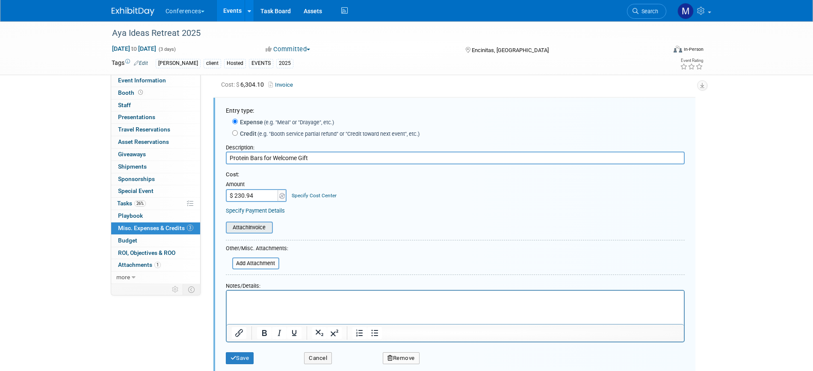
click at [262, 228] on input "file" at bounding box center [221, 228] width 102 height 10
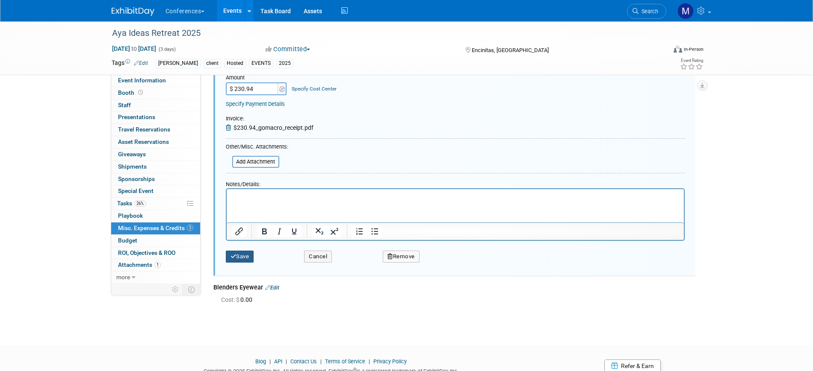
click at [248, 261] on button "Save" at bounding box center [240, 257] width 28 height 12
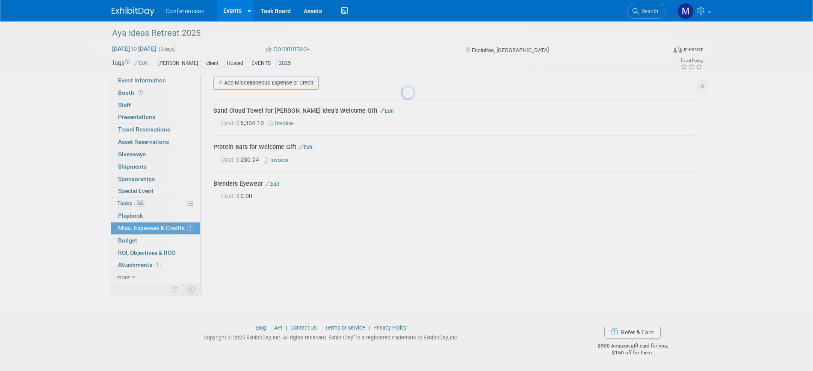
scroll to position [10, 0]
